Goal: Task Accomplishment & Management: Manage account settings

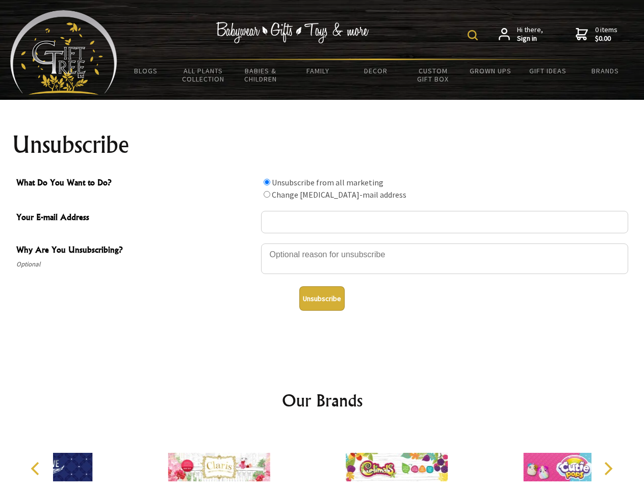
click at [474, 35] on img at bounding box center [472, 35] width 10 height 10
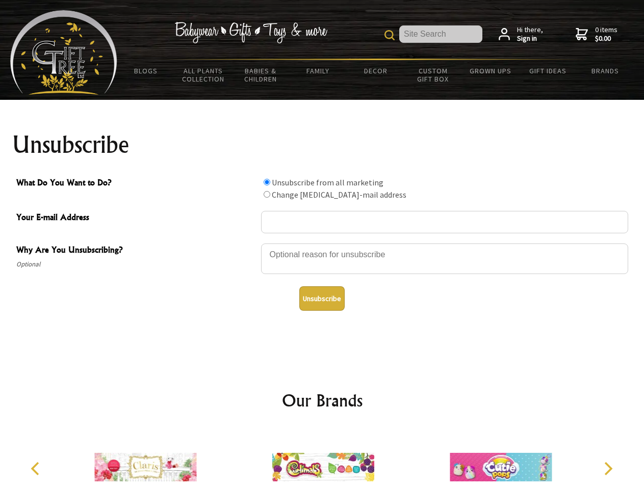
click at [322, 243] on div at bounding box center [444, 261] width 367 height 36
click at [267, 182] on input "What Do You Want to Do?" at bounding box center [266, 182] width 7 height 7
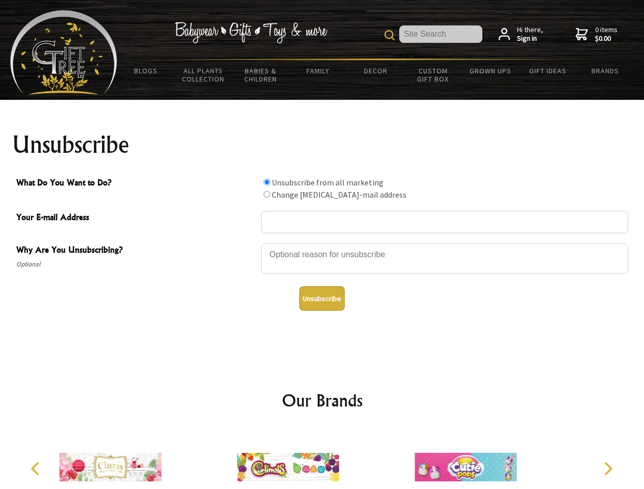
click at [267, 194] on input "What Do You Want to Do?" at bounding box center [266, 194] width 7 height 7
radio input "true"
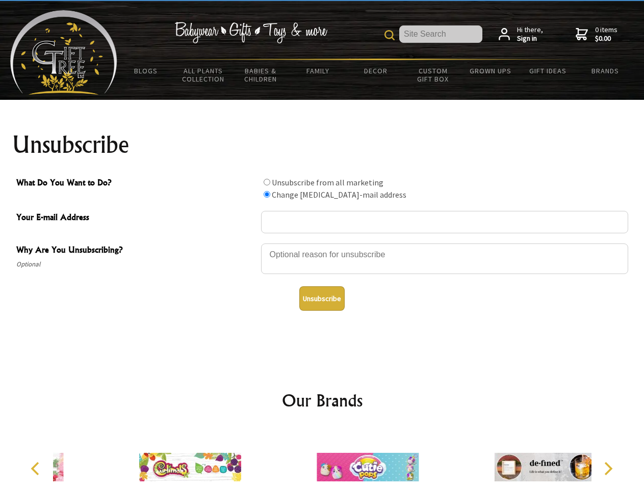
click at [322, 299] on button "Unsubscribe" at bounding box center [321, 298] width 45 height 24
click at [322, 459] on img at bounding box center [367, 467] width 102 height 76
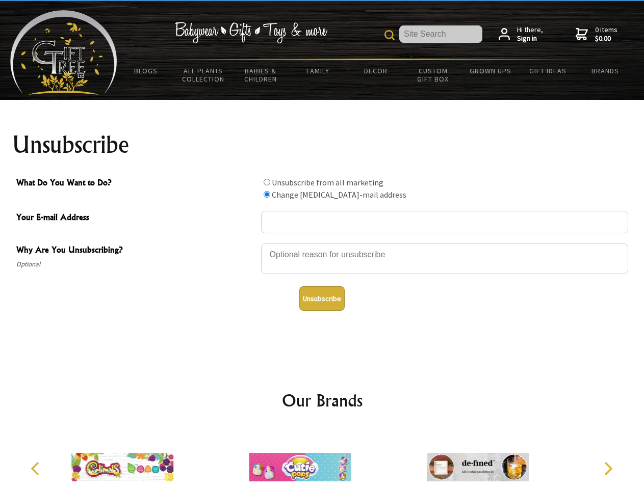
click at [37, 469] on icon "Previous" at bounding box center [36, 468] width 13 height 13
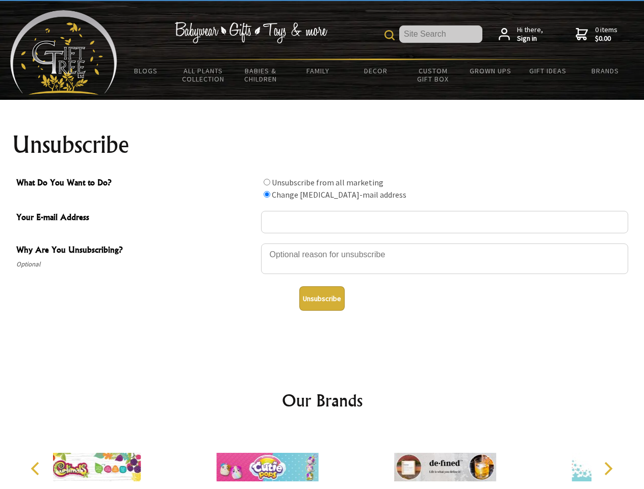
click at [607, 469] on icon "Next" at bounding box center [606, 468] width 13 height 13
